Goal: Check status: Check status

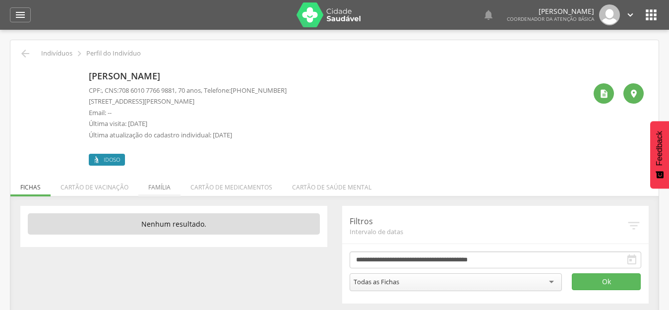
click at [154, 182] on li "Família" at bounding box center [159, 184] width 42 height 23
click at [158, 186] on li "Família" at bounding box center [159, 184] width 42 height 23
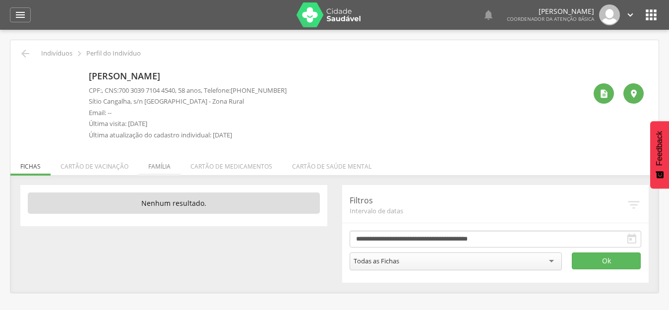
drag, startPoint x: 83, startPoint y: 161, endPoint x: 146, endPoint y: 161, distance: 63.0
click at [86, 161] on li "Cartão de vacinação" at bounding box center [95, 163] width 88 height 23
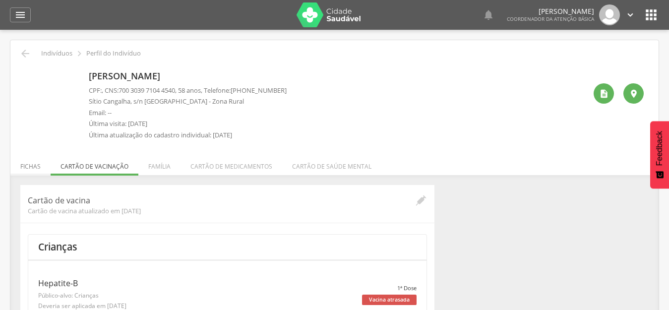
click at [27, 164] on li "Fichas" at bounding box center [30, 163] width 40 height 23
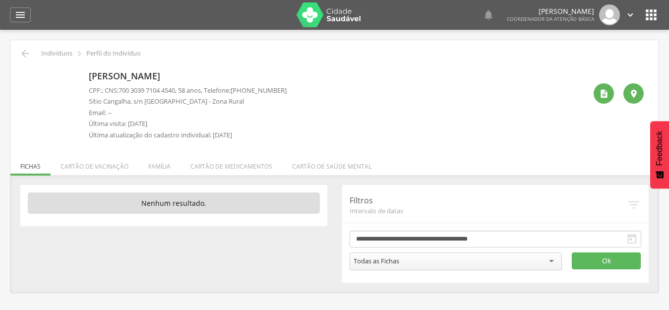
click at [633, 238] on icon "" at bounding box center [632, 239] width 12 height 12
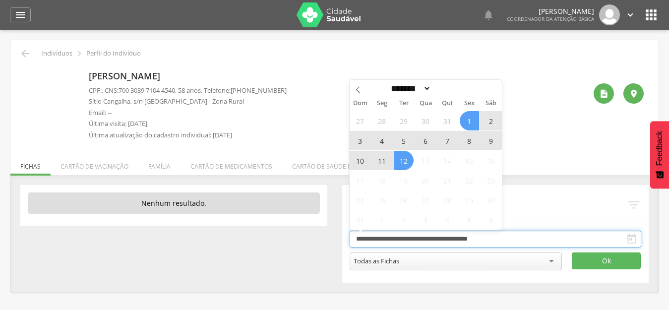
click at [383, 242] on input "**********" at bounding box center [495, 238] width 292 height 17
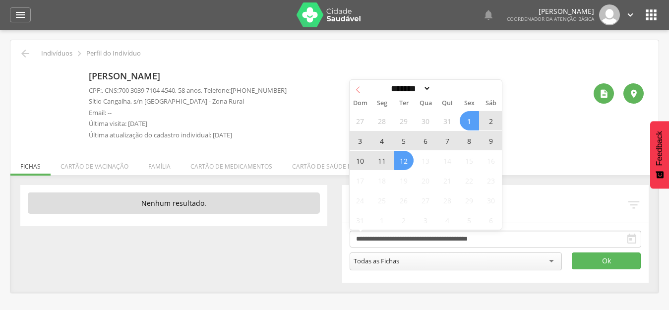
click at [357, 89] on icon at bounding box center [357, 89] width 7 height 7
select select "*"
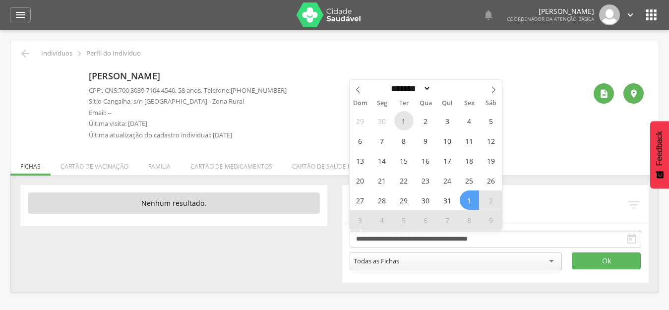
click at [401, 123] on span "1" at bounding box center [403, 120] width 19 height 19
type input "**********"
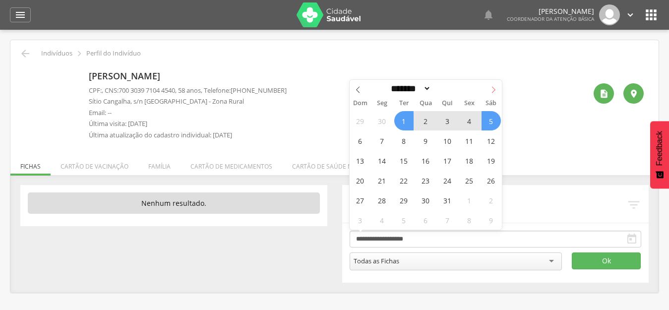
click at [491, 92] on icon at bounding box center [493, 89] width 7 height 7
select select "*"
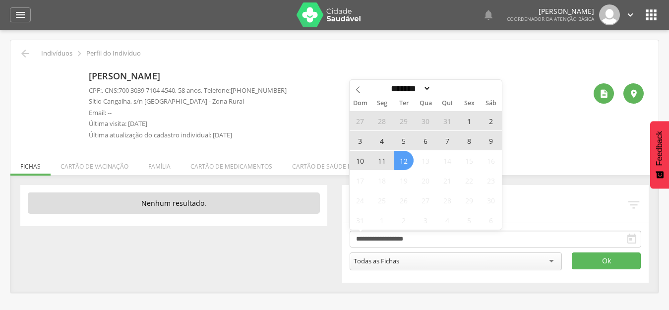
click at [403, 159] on span "12" at bounding box center [403, 160] width 19 height 19
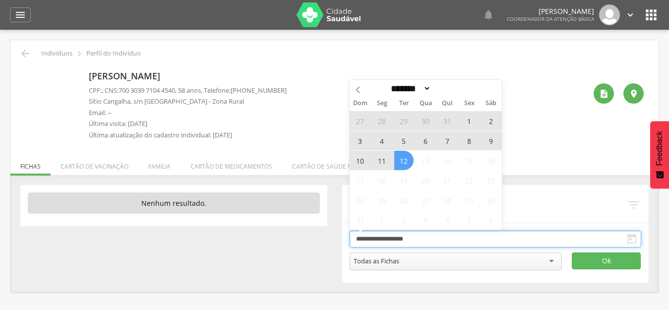
type input "**********"
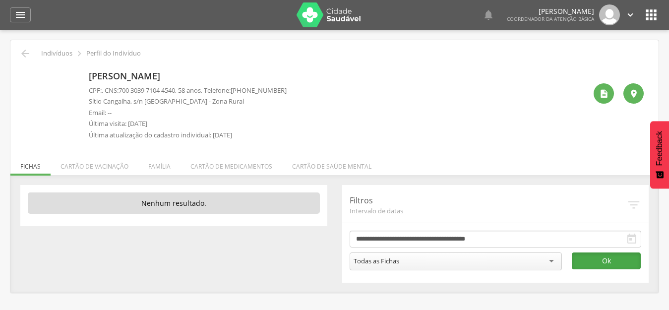
click at [606, 258] on button "Ok" at bounding box center [606, 260] width 69 height 17
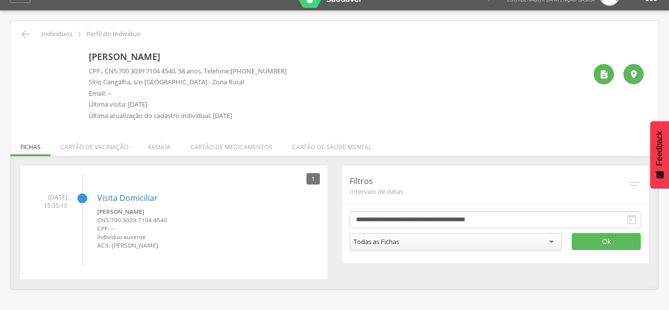
scroll to position [30, 0]
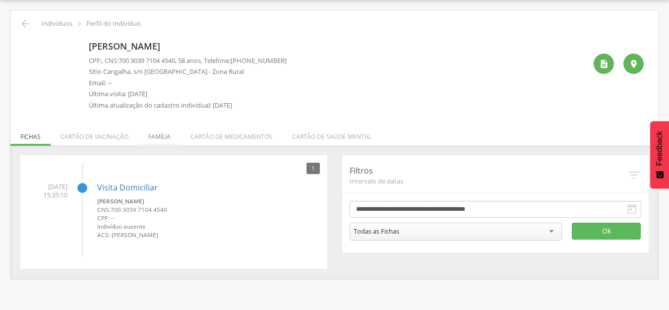
click at [162, 127] on li "Família" at bounding box center [159, 133] width 42 height 23
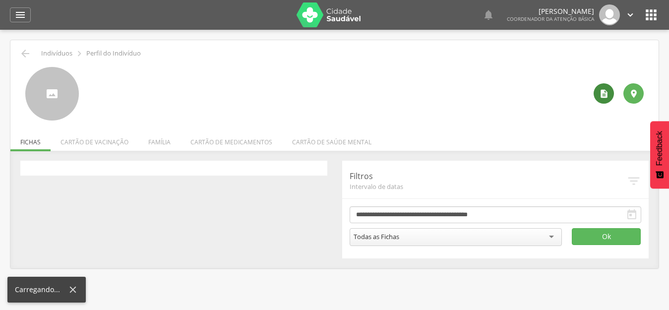
click at [608, 95] on icon "" at bounding box center [604, 94] width 10 height 10
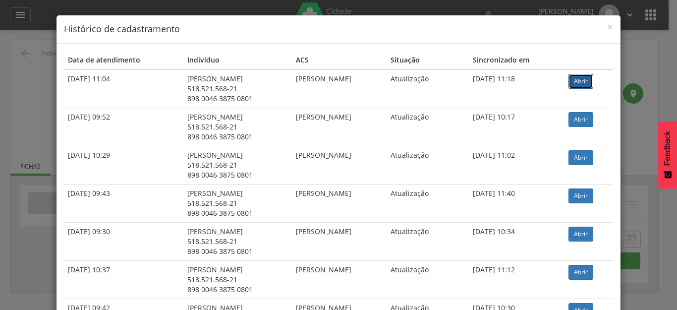
click at [587, 84] on link "Abrir" at bounding box center [581, 81] width 25 height 15
click at [607, 31] on span "×" at bounding box center [610, 27] width 6 height 14
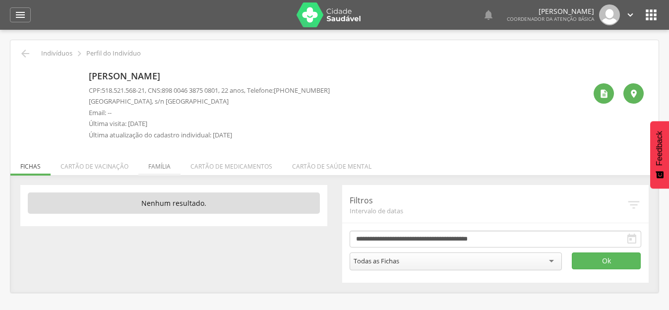
click at [158, 167] on li "Família" at bounding box center [159, 163] width 42 height 23
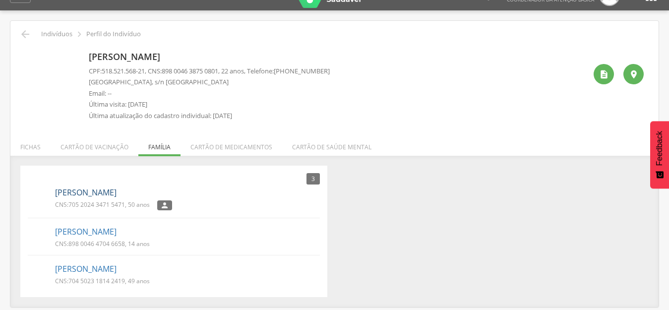
scroll to position [30, 0]
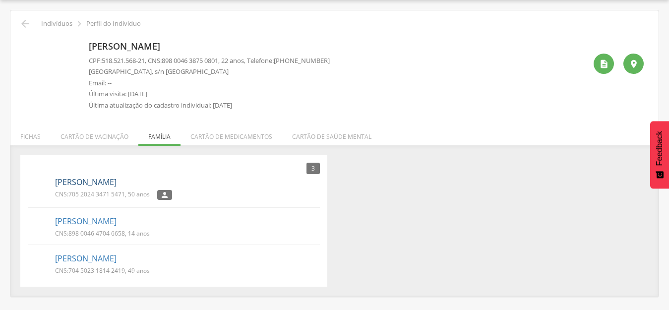
click at [103, 180] on link "Marineide da Silva Pinheiro" at bounding box center [85, 181] width 61 height 11
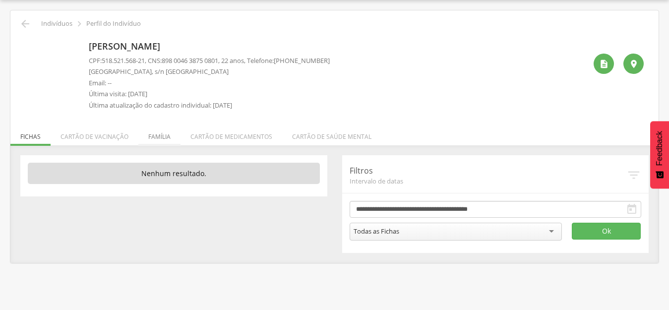
click at [158, 136] on li "Família" at bounding box center [159, 133] width 42 height 23
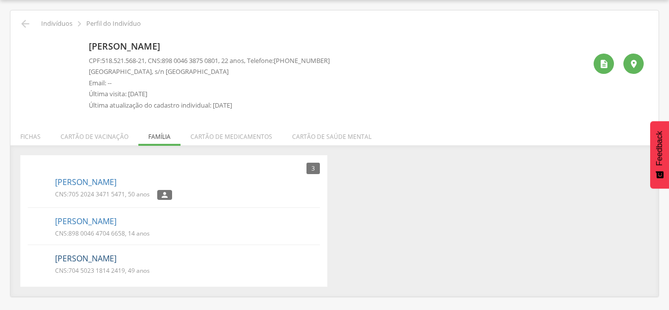
click at [66, 259] on link "Marcos Antonio Raimundo da Silva" at bounding box center [85, 258] width 61 height 11
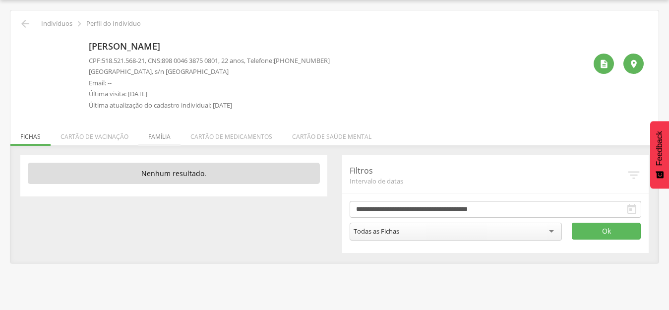
click at [154, 134] on li "Família" at bounding box center [159, 133] width 42 height 23
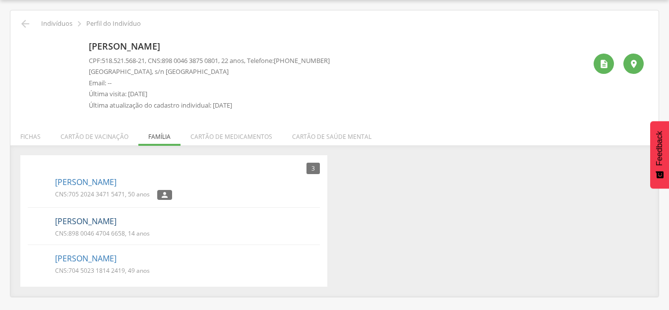
click at [63, 217] on link "Maisa da Silva Pinheiro" at bounding box center [85, 221] width 61 height 11
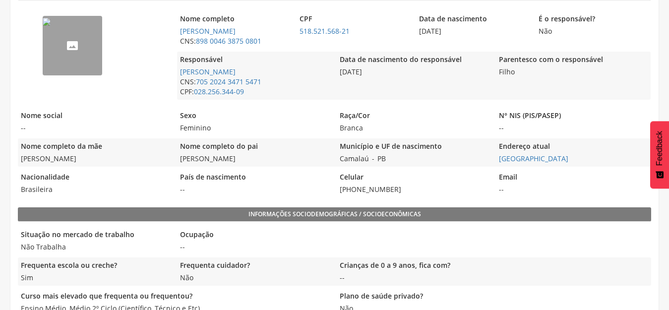
scroll to position [248, 0]
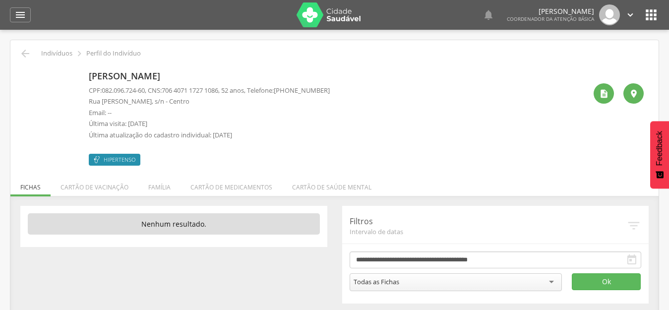
drag, startPoint x: 156, startPoint y: 190, endPoint x: 340, endPoint y: 53, distance: 229.4
click at [159, 187] on li "Família" at bounding box center [159, 184] width 42 height 23
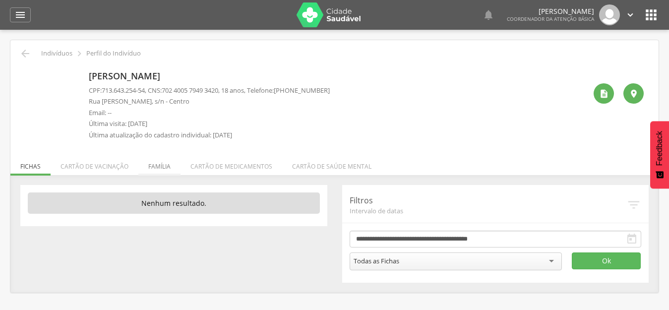
click at [163, 162] on li "Família" at bounding box center [159, 163] width 42 height 23
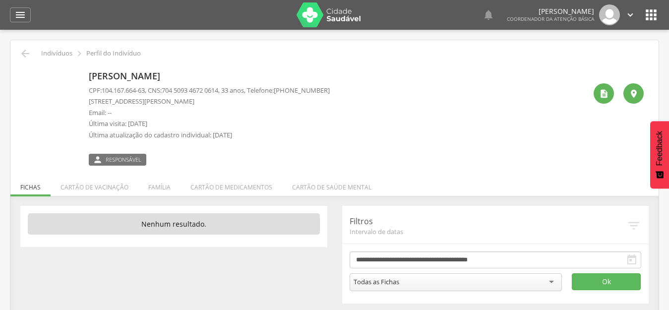
click at [632, 254] on icon "" at bounding box center [632, 260] width 12 height 12
click at [632, 259] on icon "" at bounding box center [632, 260] width 12 height 12
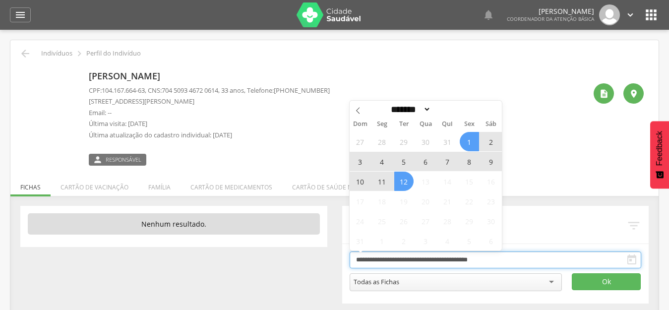
click at [404, 259] on input "**********" at bounding box center [495, 259] width 292 height 17
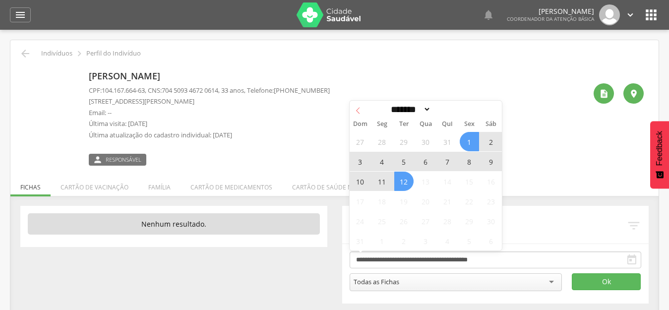
click at [357, 109] on icon at bounding box center [357, 110] width 7 height 7
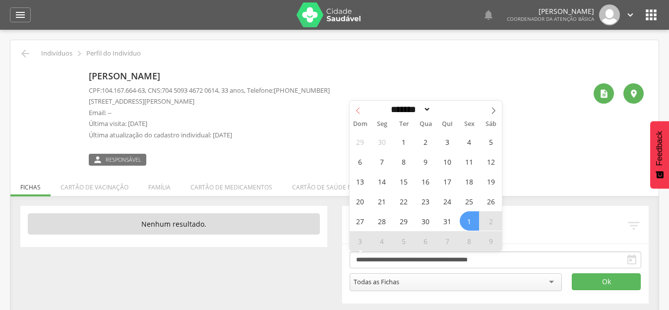
click at [357, 109] on icon at bounding box center [357, 110] width 7 height 7
select select "*"
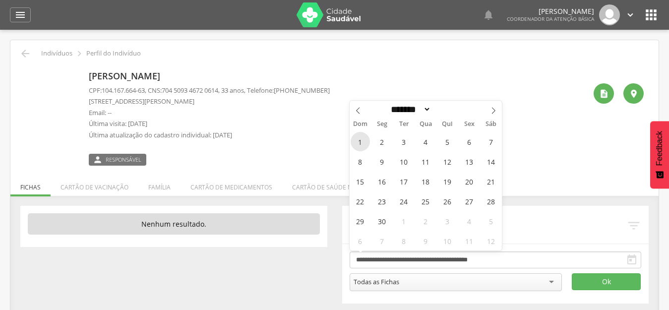
click at [353, 140] on span "1" at bounding box center [359, 141] width 19 height 19
type input "**********"
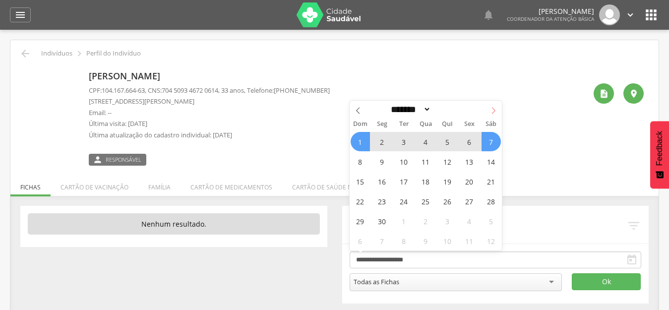
click at [489, 113] on span at bounding box center [493, 109] width 17 height 17
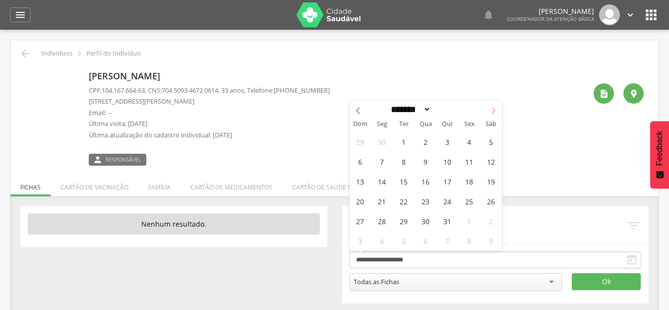
click at [489, 113] on span at bounding box center [493, 109] width 17 height 17
select select "*"
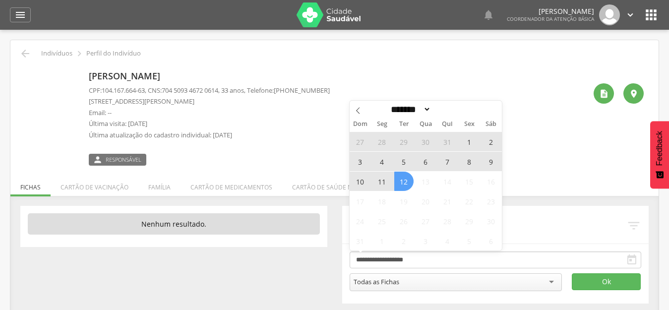
click at [407, 181] on span "12" at bounding box center [403, 181] width 19 height 19
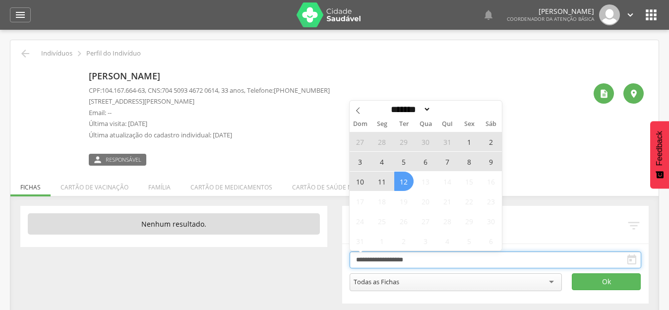
type input "**********"
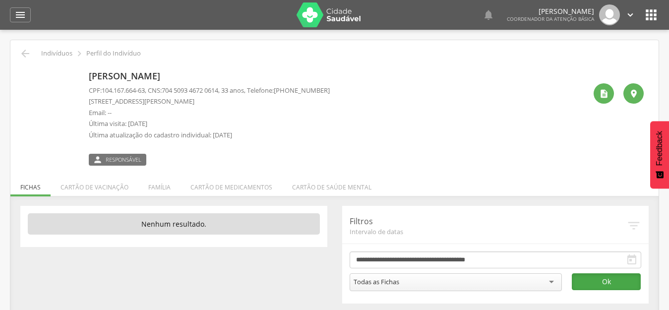
click at [610, 279] on button "Ok" at bounding box center [606, 281] width 69 height 17
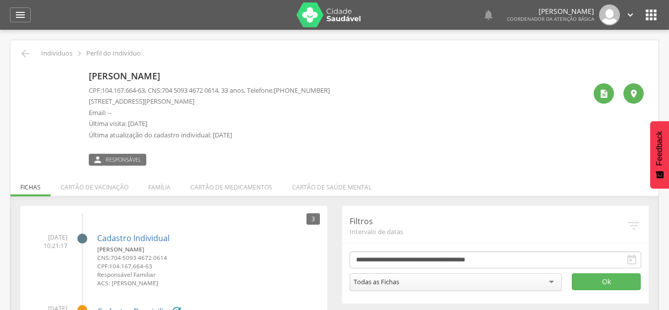
click at [489, 136] on div "José Ivanildo Fernandes Bezerra CPF: 104.167.664-63 , CNS: 704 5093 4672 0614 ,…" at bounding box center [337, 116] width 497 height 99
